Goal: Task Accomplishment & Management: Complete application form

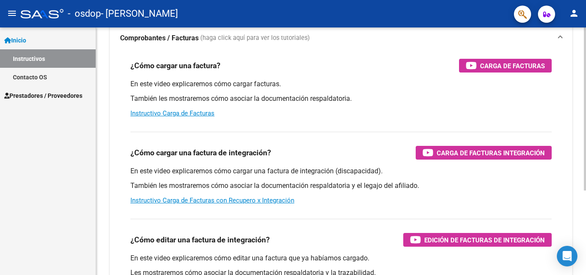
scroll to position [72, 0]
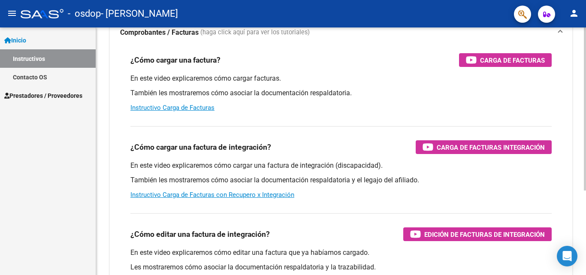
click at [579, 170] on div at bounding box center [585, 156] width 2 height 163
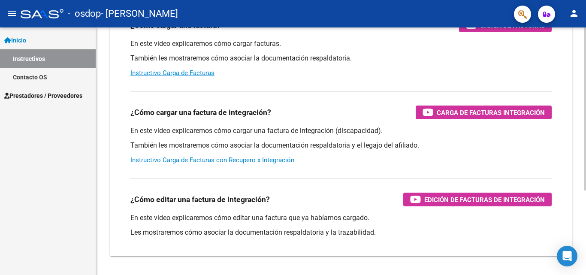
scroll to position [86, 0]
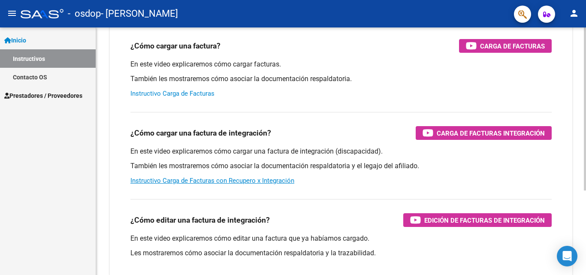
click at [200, 90] on link "Instructivo Carga de Facturas" at bounding box center [172, 94] width 84 height 8
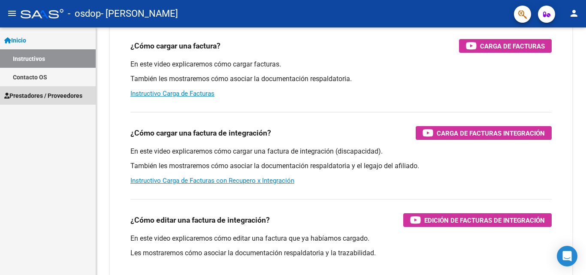
click at [31, 90] on link "Prestadores / Proveedores" at bounding box center [48, 95] width 96 height 18
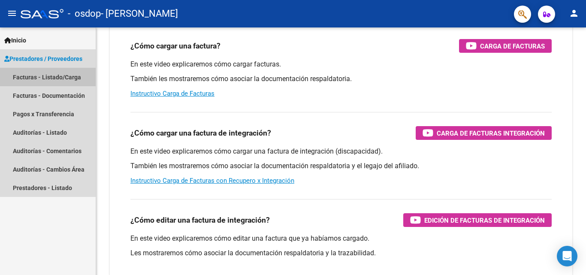
click at [52, 78] on link "Facturas - Listado/Carga" at bounding box center [48, 77] width 96 height 18
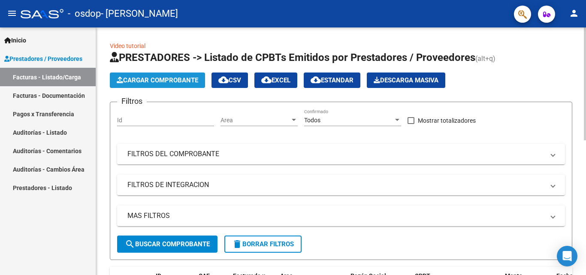
click at [166, 77] on span "Cargar Comprobante" at bounding box center [158, 80] width 82 height 8
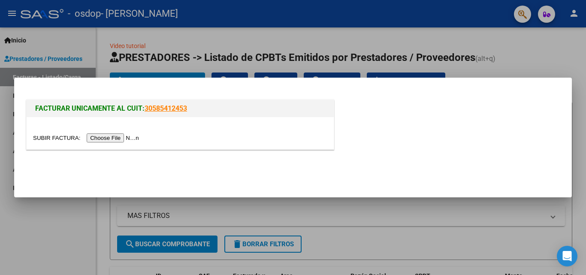
click at [121, 139] on input "file" at bounding box center [87, 137] width 109 height 9
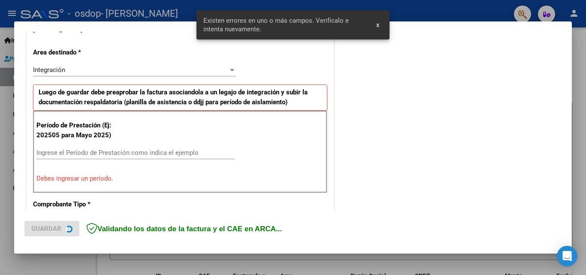
scroll to position [209, 0]
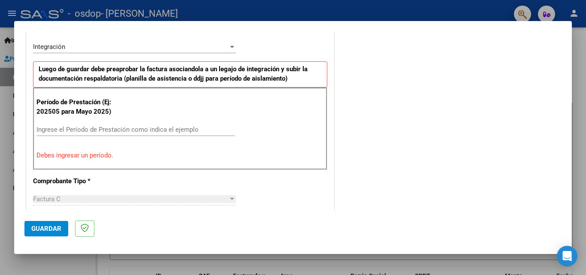
click at [152, 123] on div "Ingrese el Período de Prestación como indica el ejemplo" at bounding box center [135, 129] width 198 height 13
click at [149, 128] on input "Ingrese el Período de Prestación como indica el ejemplo" at bounding box center [135, 130] width 198 height 8
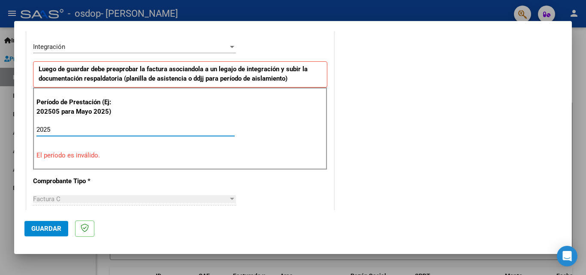
click at [77, 132] on input "2025" at bounding box center [135, 130] width 198 height 8
type input "2"
click at [93, 127] on input "Ingrese el Período de Prestación como indica el ejemplo" at bounding box center [135, 130] width 198 height 8
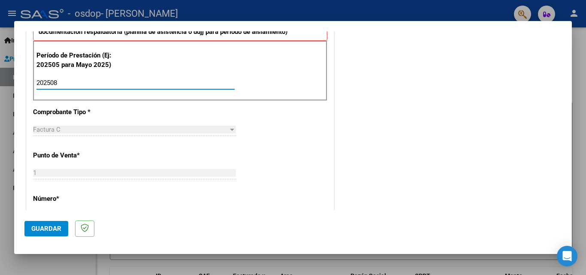
scroll to position [295, 0]
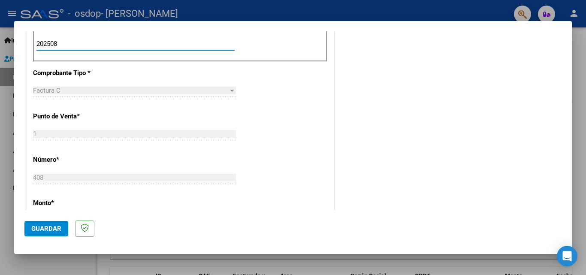
type input "202508"
click at [118, 91] on div "Factura C" at bounding box center [130, 91] width 195 height 8
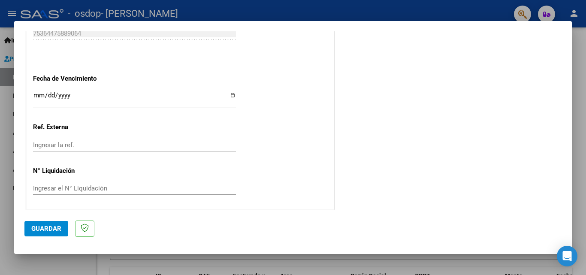
scroll to position [576, 0]
click at [46, 229] on span "Guardar" at bounding box center [46, 229] width 30 height 8
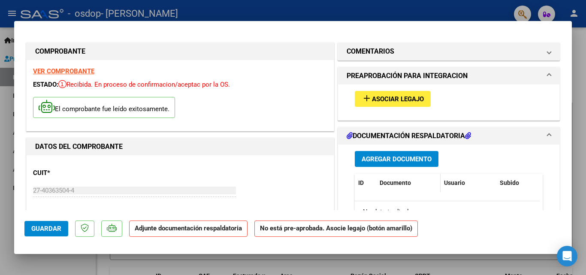
scroll to position [43, 0]
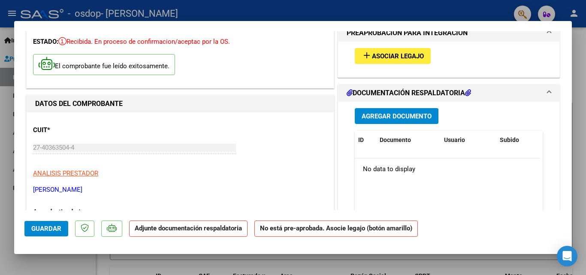
click at [370, 122] on button "Agregar Documento" at bounding box center [397, 116] width 84 height 16
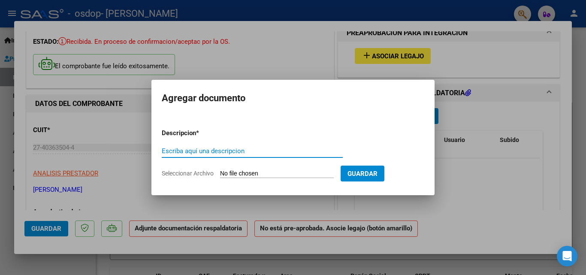
click at [236, 173] on input "Seleccionar Archivo" at bounding box center [277, 174] width 114 height 8
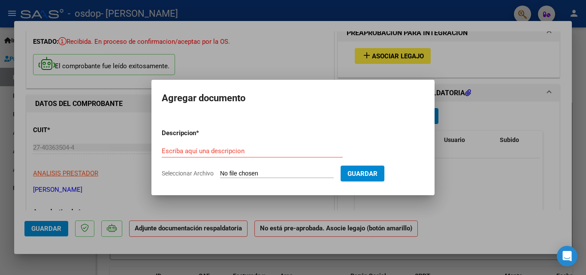
click at [293, 170] on input "Seleccionar Archivo" at bounding box center [277, 174] width 114 height 8
type input "C:\fakepath\planilla [PERSON_NAME].pdf"
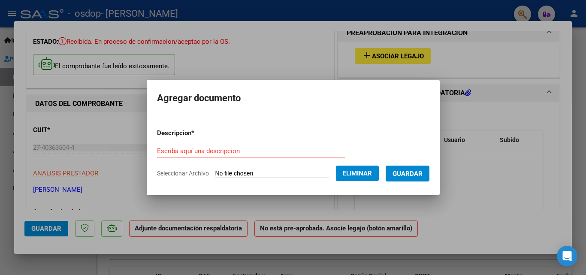
click at [418, 173] on span "Guardar" at bounding box center [408, 174] width 30 height 8
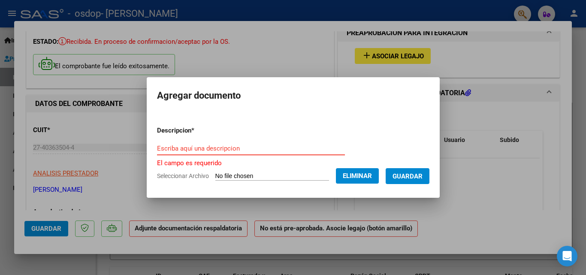
click at [190, 148] on input "Escriba aquí una descripcion" at bounding box center [251, 149] width 188 height 8
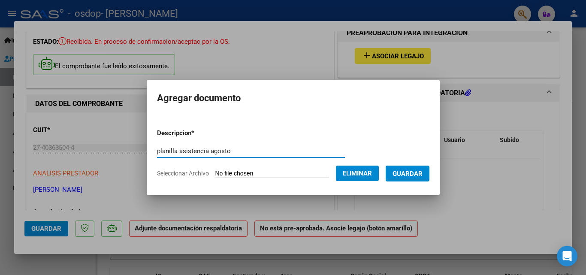
type input "planilla asistencia agosto"
click at [416, 172] on span "Guardar" at bounding box center [408, 174] width 30 height 8
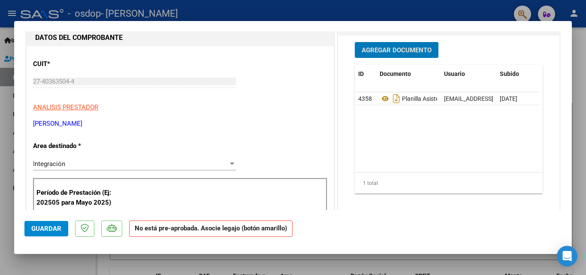
scroll to position [86, 0]
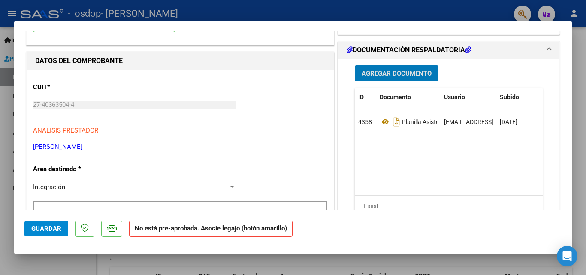
click at [48, 225] on span "Guardar" at bounding box center [46, 229] width 30 height 8
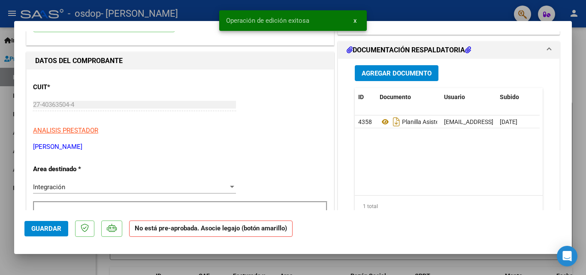
scroll to position [0, 0]
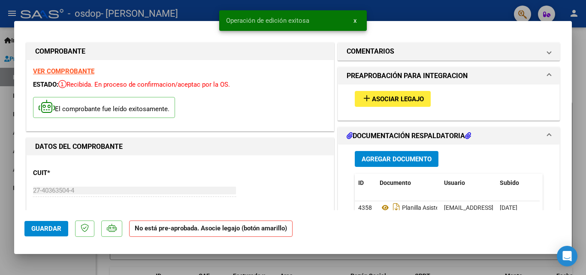
click at [401, 98] on span "Asociar Legajo" at bounding box center [398, 99] width 52 height 8
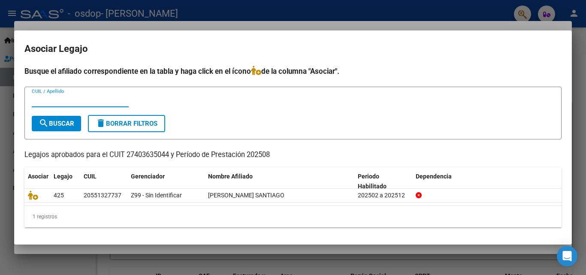
click at [55, 99] on input "CUIL / Apellido" at bounding box center [80, 101] width 97 height 8
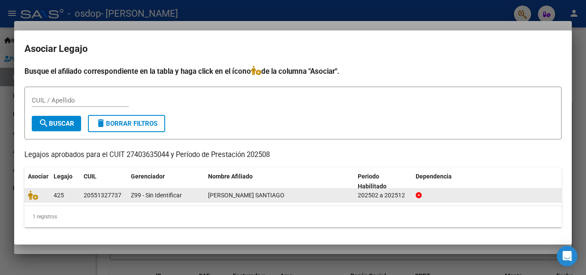
click at [215, 193] on span "[PERSON_NAME] SANTIAGO" at bounding box center [246, 195] width 76 height 7
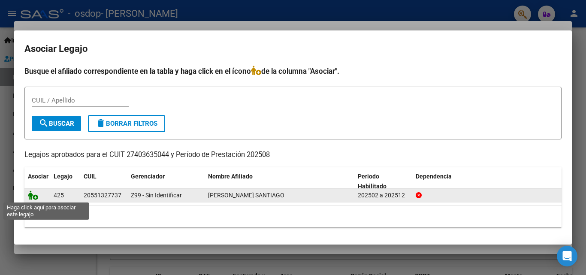
click at [33, 198] on icon at bounding box center [33, 195] width 10 height 9
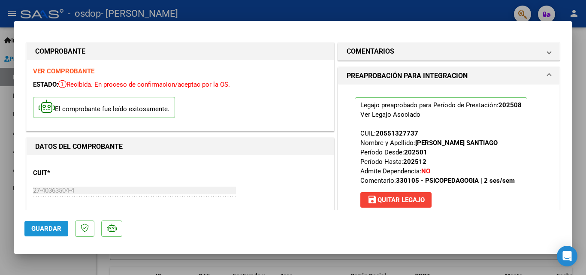
click at [45, 224] on button "Guardar" at bounding box center [46, 228] width 44 height 15
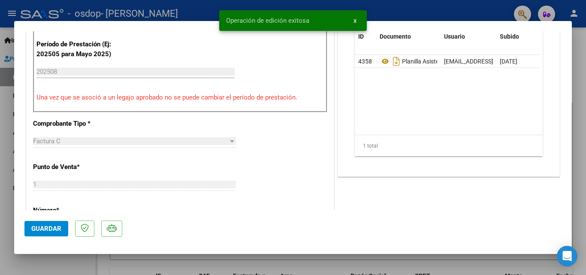
scroll to position [472, 0]
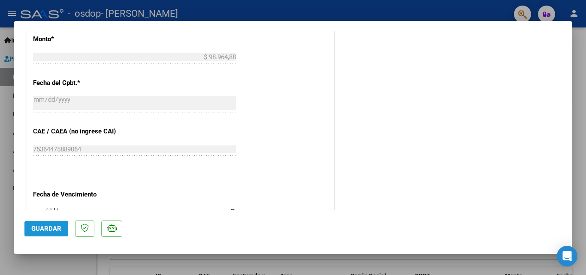
click at [35, 231] on span "Guardar" at bounding box center [46, 229] width 30 height 8
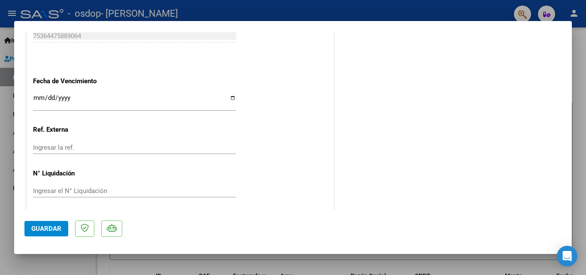
scroll to position [589, 0]
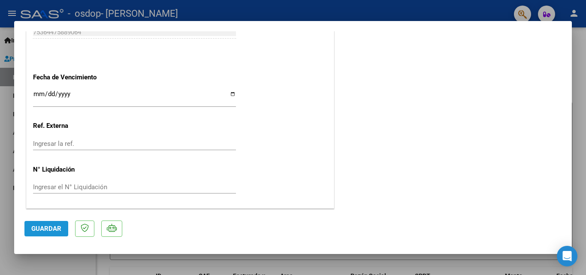
click at [46, 224] on button "Guardar" at bounding box center [46, 228] width 44 height 15
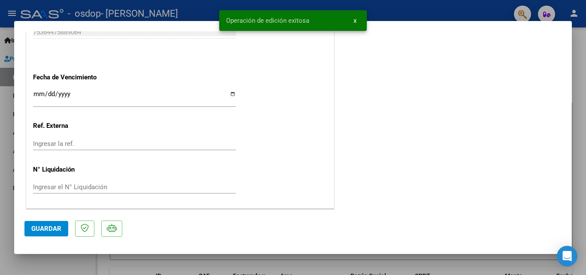
click at [354, 23] on span "x" at bounding box center [355, 21] width 3 height 8
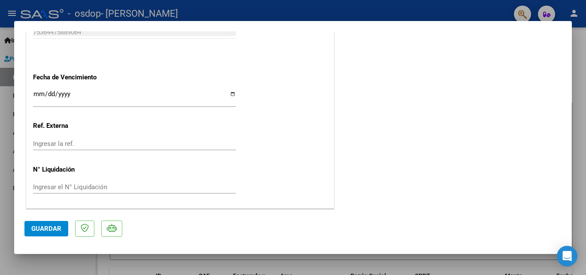
click at [333, 3] on div at bounding box center [293, 137] width 586 height 275
type input "$ 0,00"
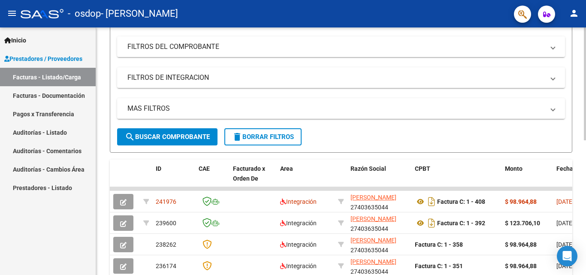
scroll to position [125, 0]
